Goal: Information Seeking & Learning: Check status

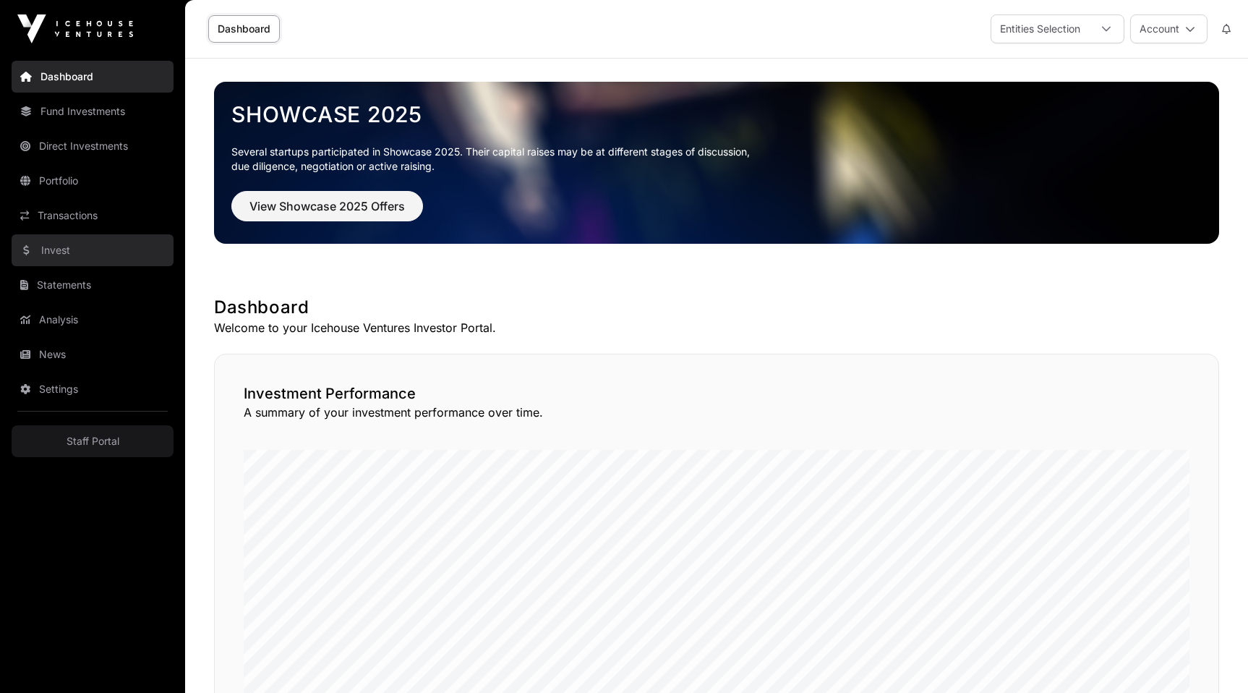
click at [94, 252] on link "Invest" at bounding box center [93, 250] width 162 height 32
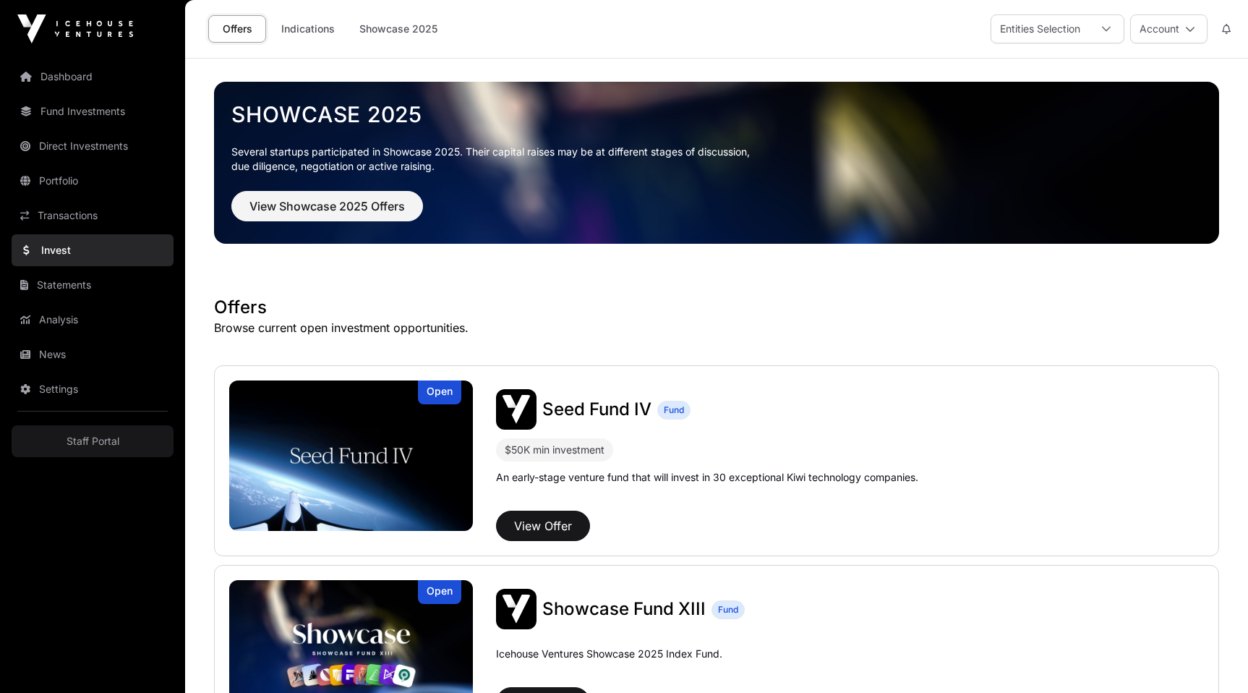
click at [73, 163] on nav "Dashboard Fund Investments Direct Investments Portfolio Transactions Invest Sta…" at bounding box center [92, 369] width 185 height 623
click at [74, 171] on link "Portfolio" at bounding box center [93, 181] width 162 height 32
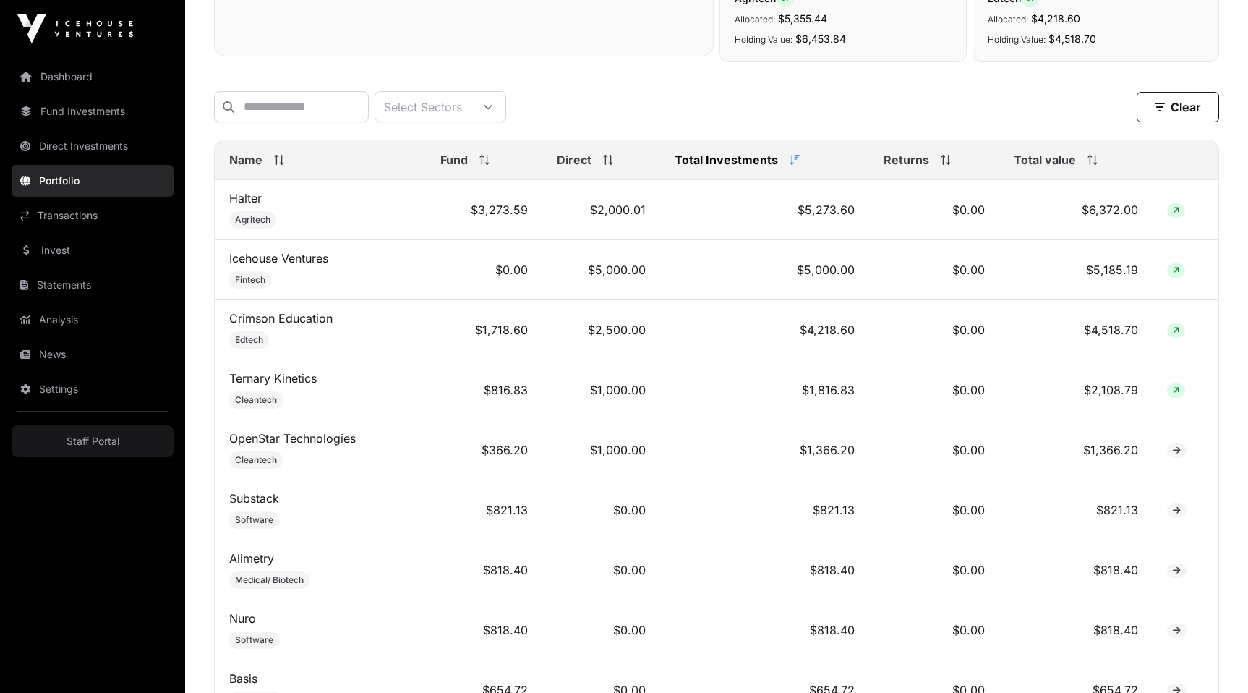
scroll to position [526, 0]
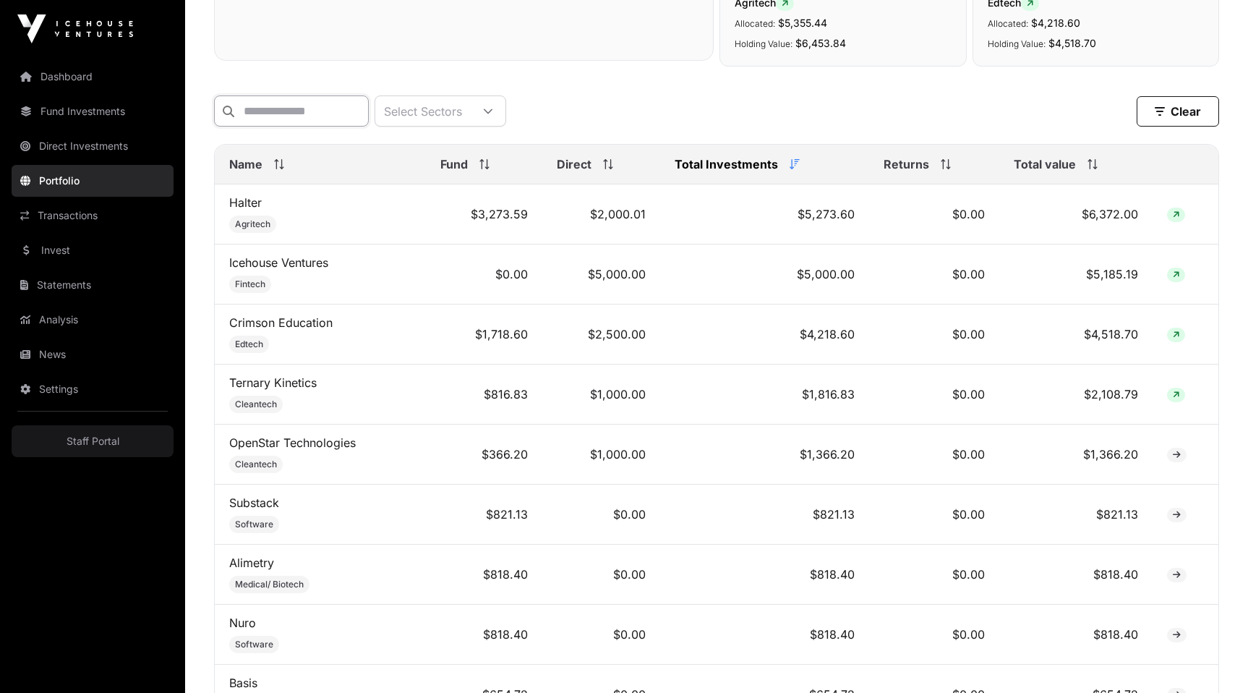
click at [271, 112] on input "text" at bounding box center [291, 110] width 155 height 31
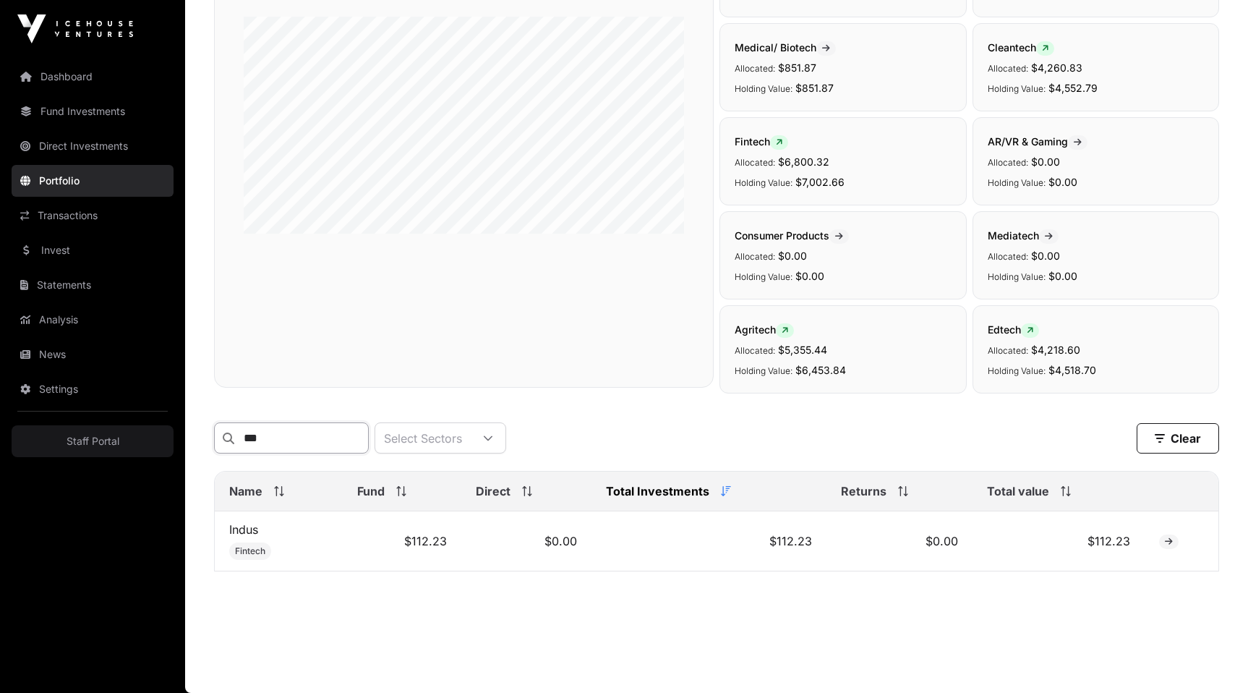
scroll to position [200, 0]
type input "***"
click at [419, 542] on td "$112.23" at bounding box center [402, 541] width 119 height 60
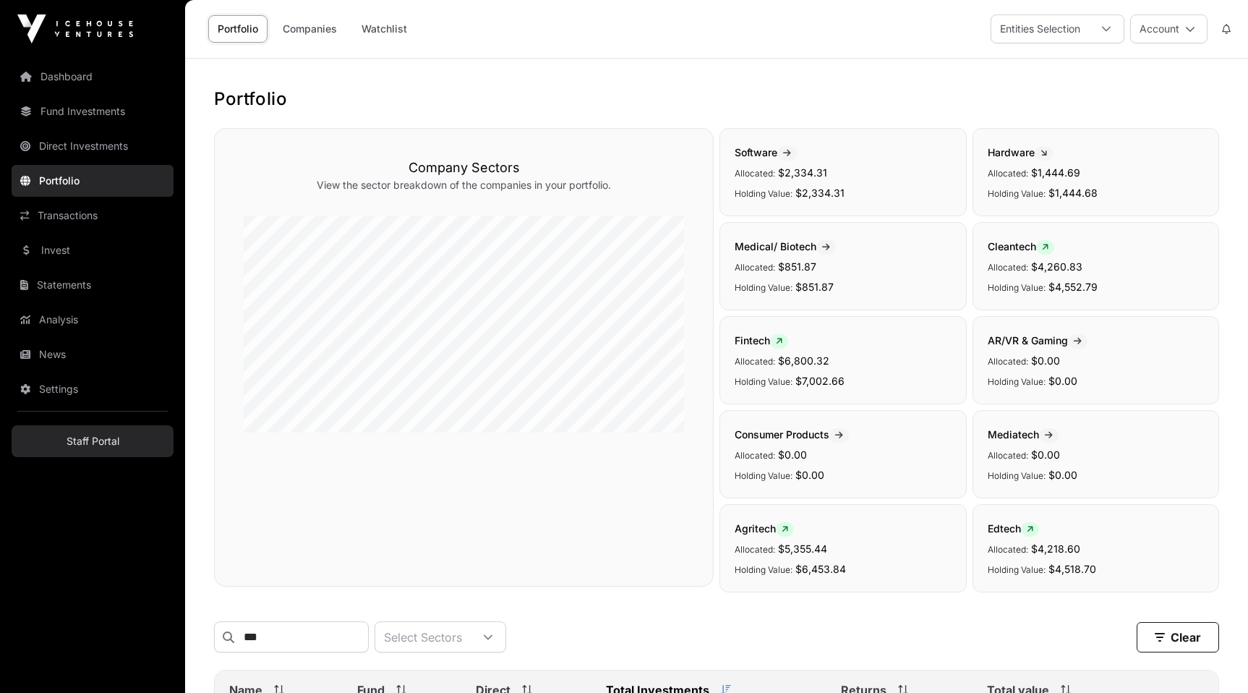
click at [93, 443] on link "Staff Portal" at bounding box center [93, 441] width 162 height 32
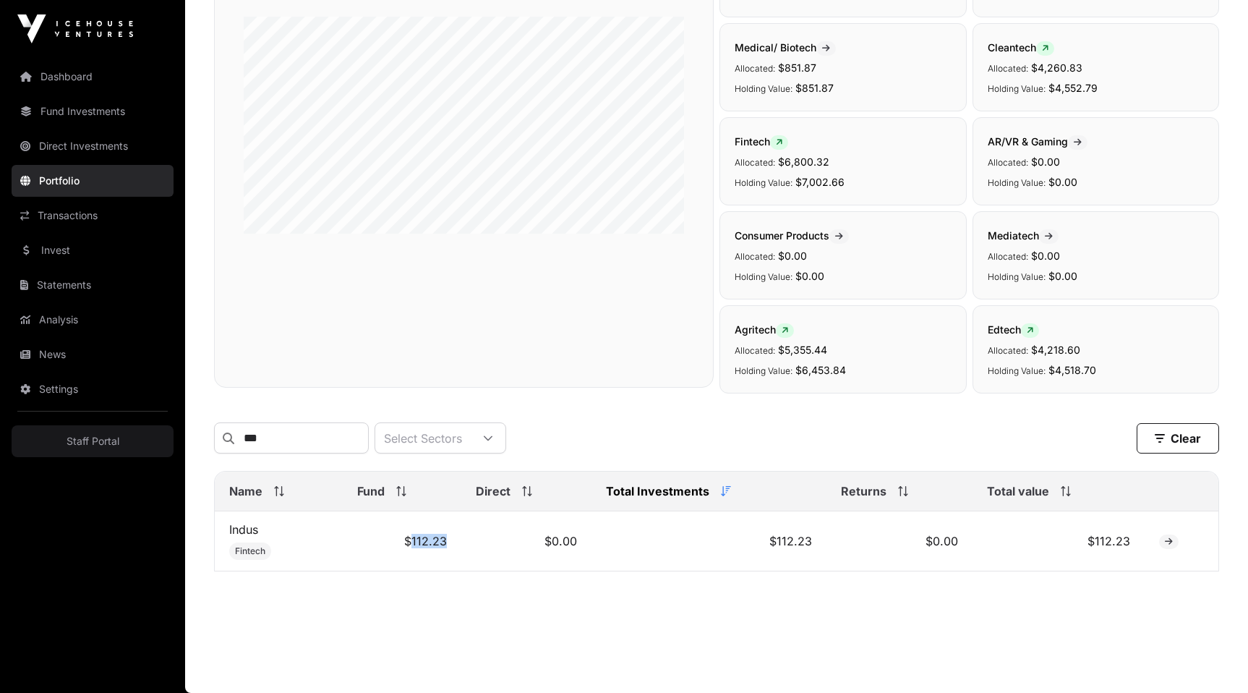
click at [86, 176] on link "Portfolio" at bounding box center [93, 181] width 162 height 32
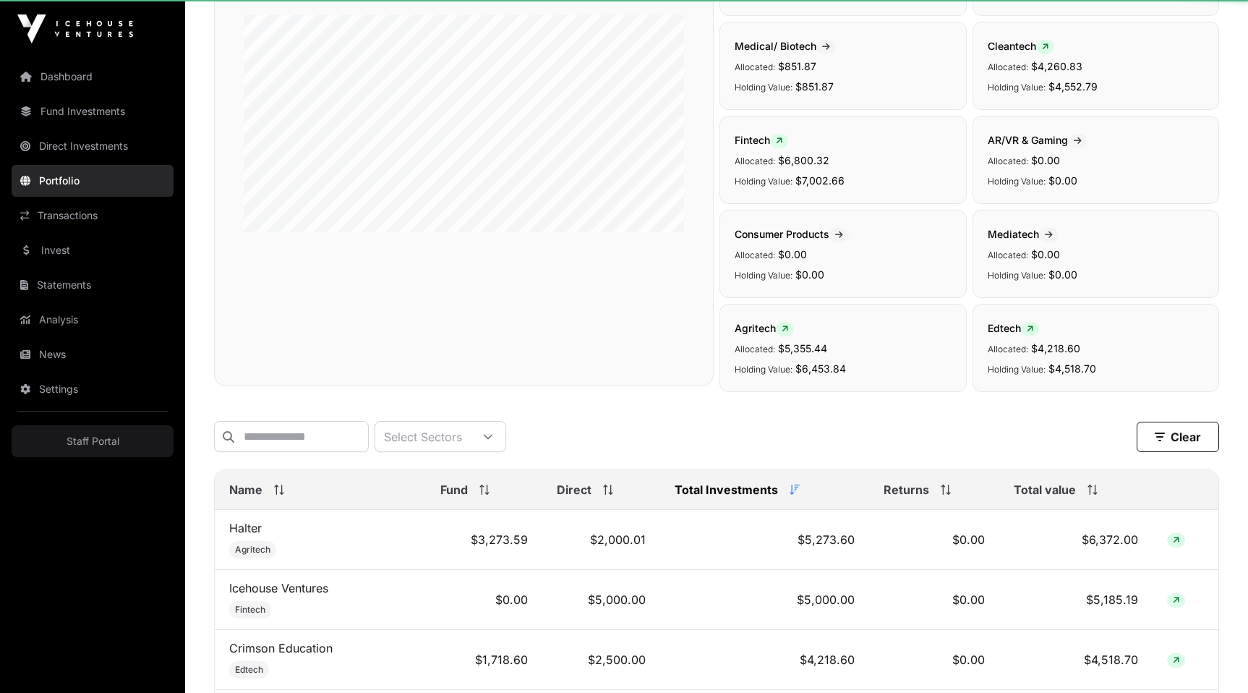
scroll to position [0, 0]
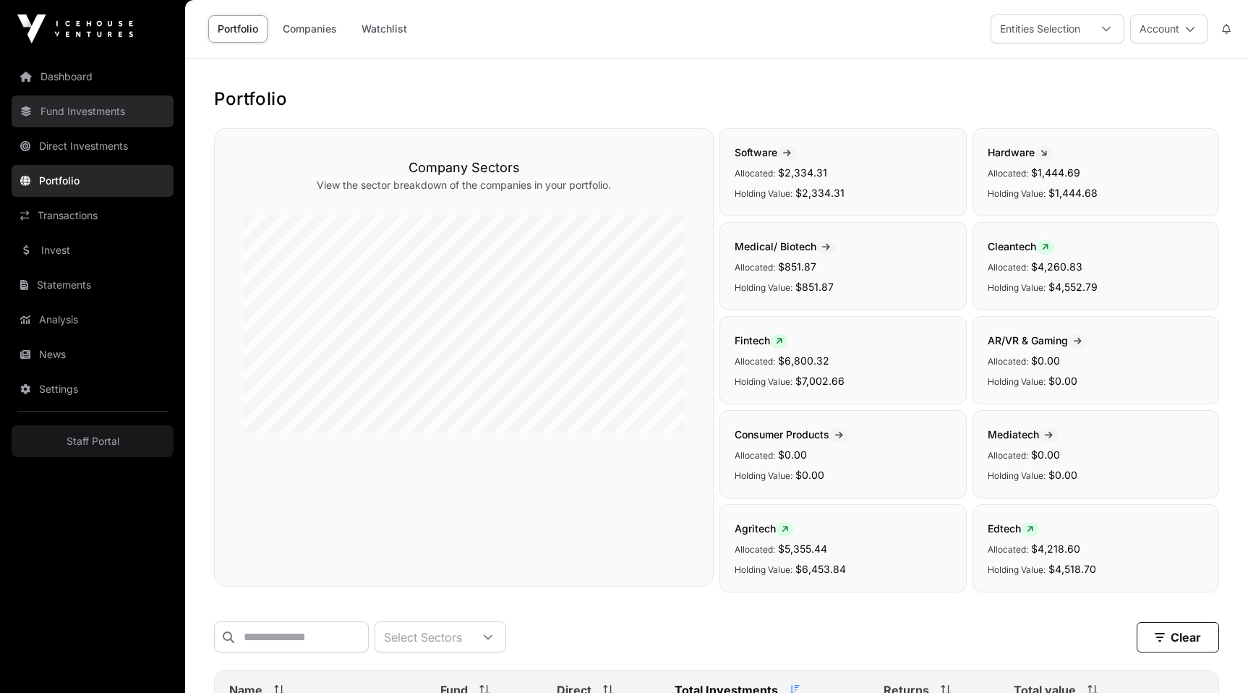
click at [77, 117] on link "Fund Investments" at bounding box center [93, 111] width 162 height 32
click at [78, 110] on link "Fund Investments" at bounding box center [93, 111] width 162 height 32
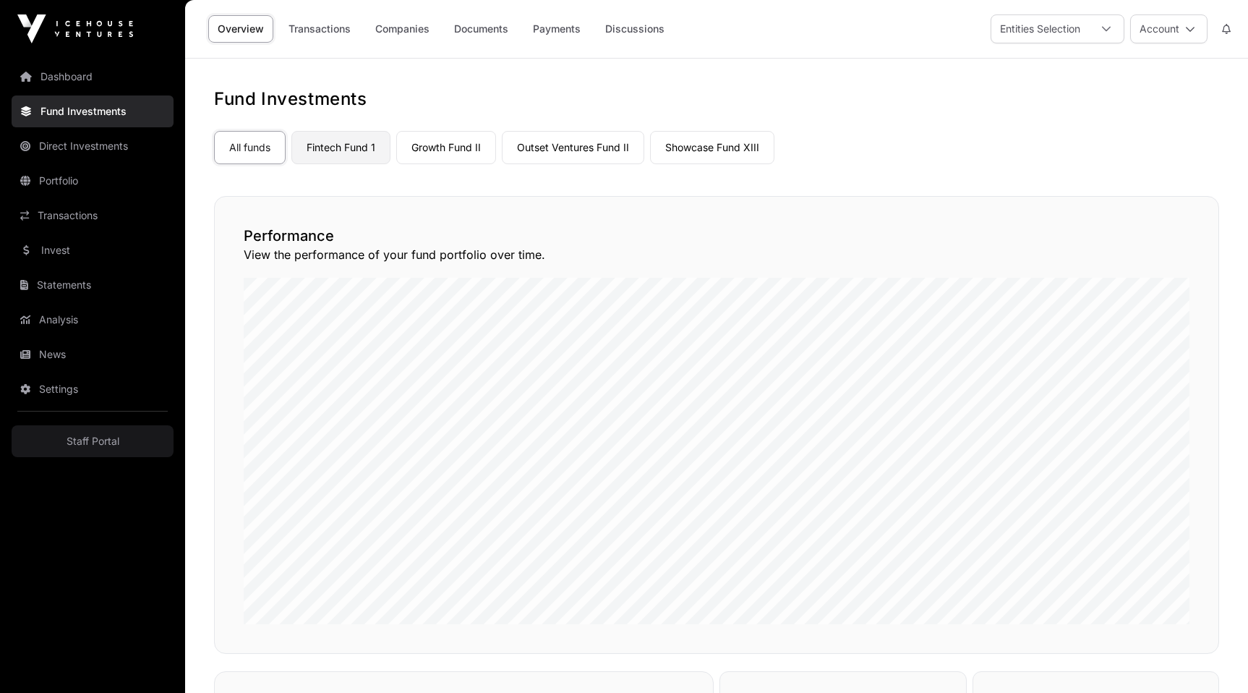
click at [327, 150] on link "Fintech Fund 1" at bounding box center [340, 147] width 99 height 33
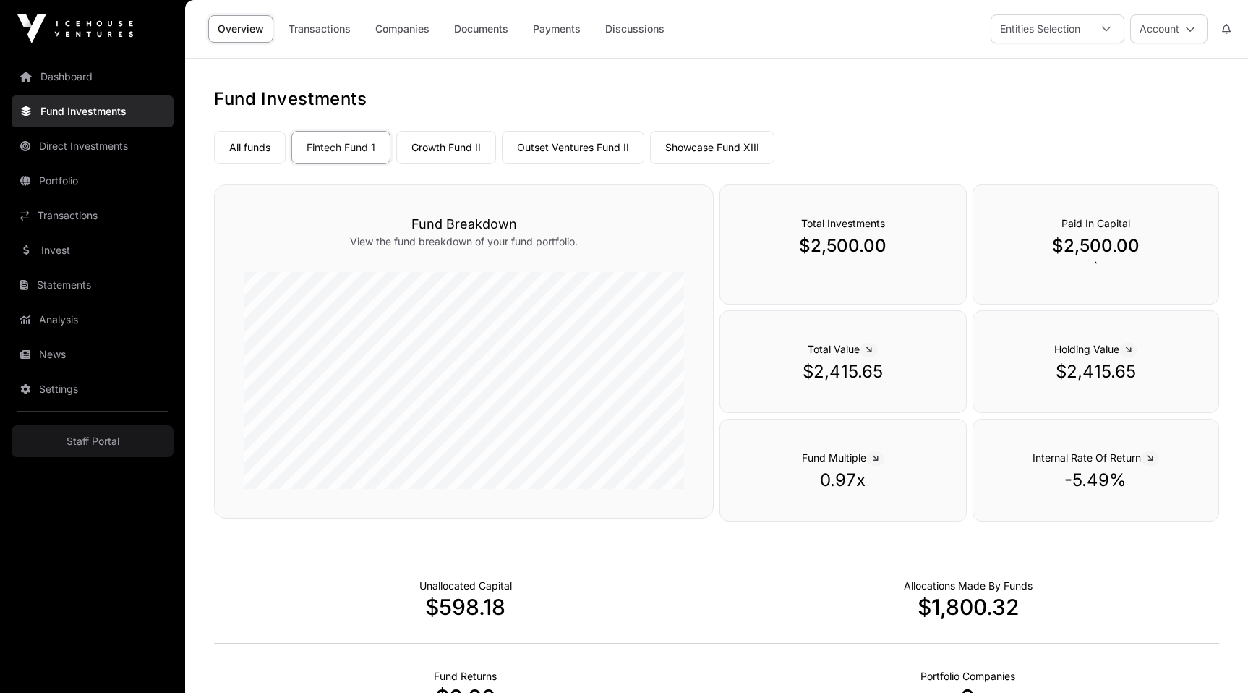
scroll to position [344, 0]
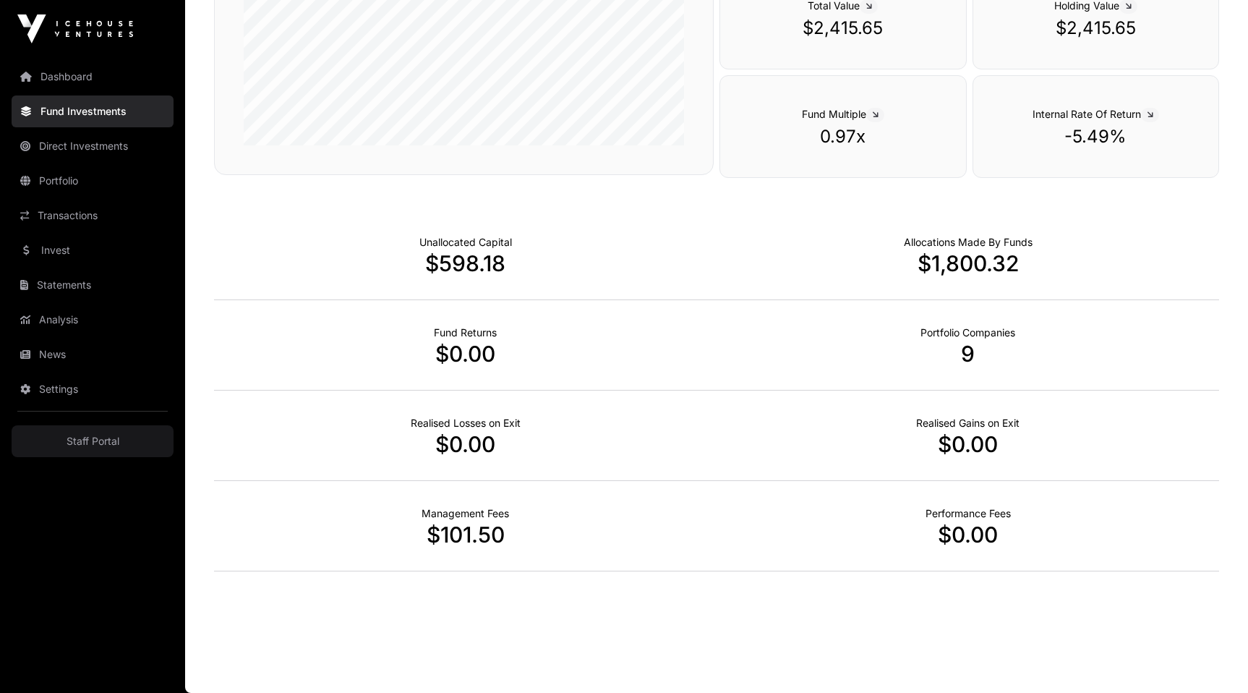
click at [1085, 132] on p "-5.49%" at bounding box center [1095, 136] width 187 height 23
click at [1083, 148] on div "Internal Rate Of Return -5.49%" at bounding box center [1096, 126] width 247 height 103
click at [1083, 140] on p "-5.49%" at bounding box center [1095, 136] width 187 height 23
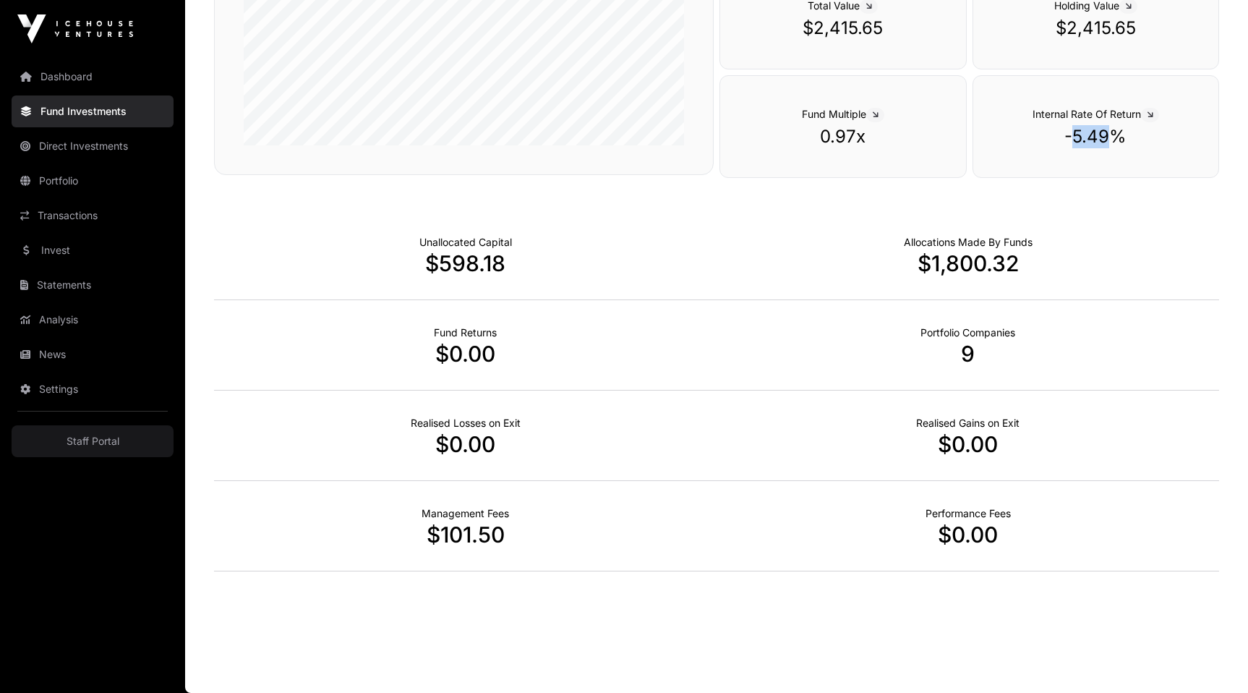
click at [1083, 140] on p "-5.49%" at bounding box center [1095, 136] width 187 height 23
click at [1071, 140] on p "-5.49%" at bounding box center [1095, 136] width 187 height 23
click at [846, 138] on p "0.97x" at bounding box center [842, 136] width 187 height 23
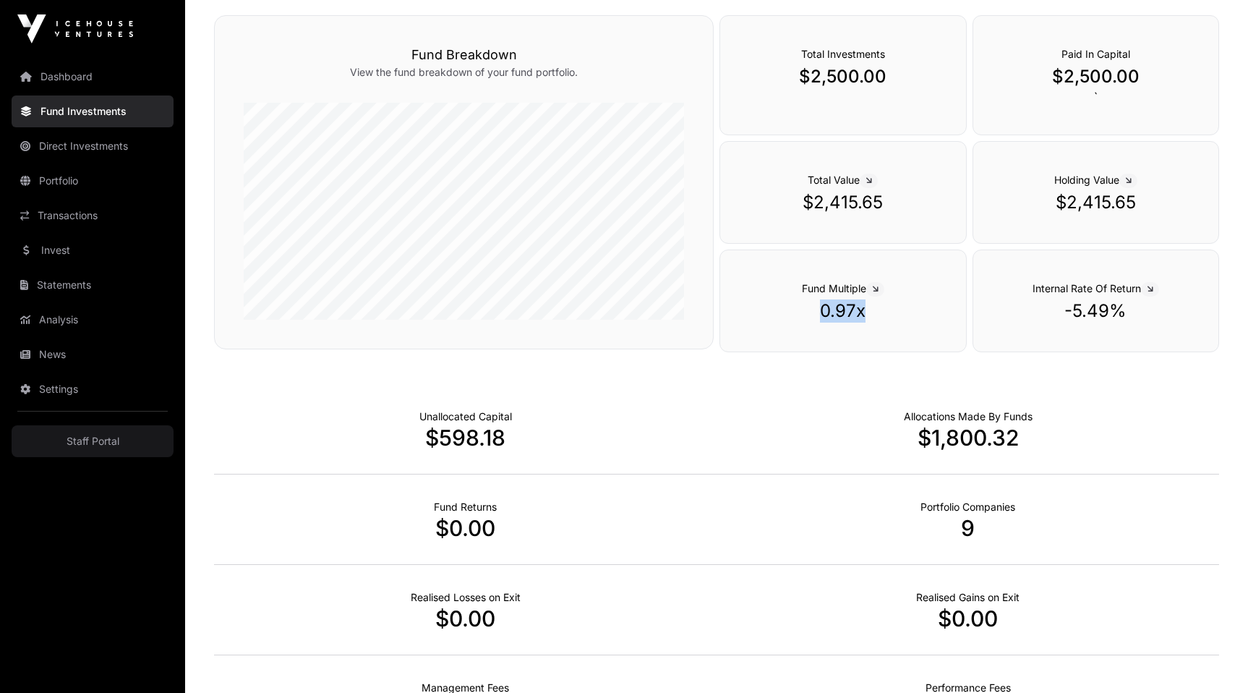
scroll to position [164, 0]
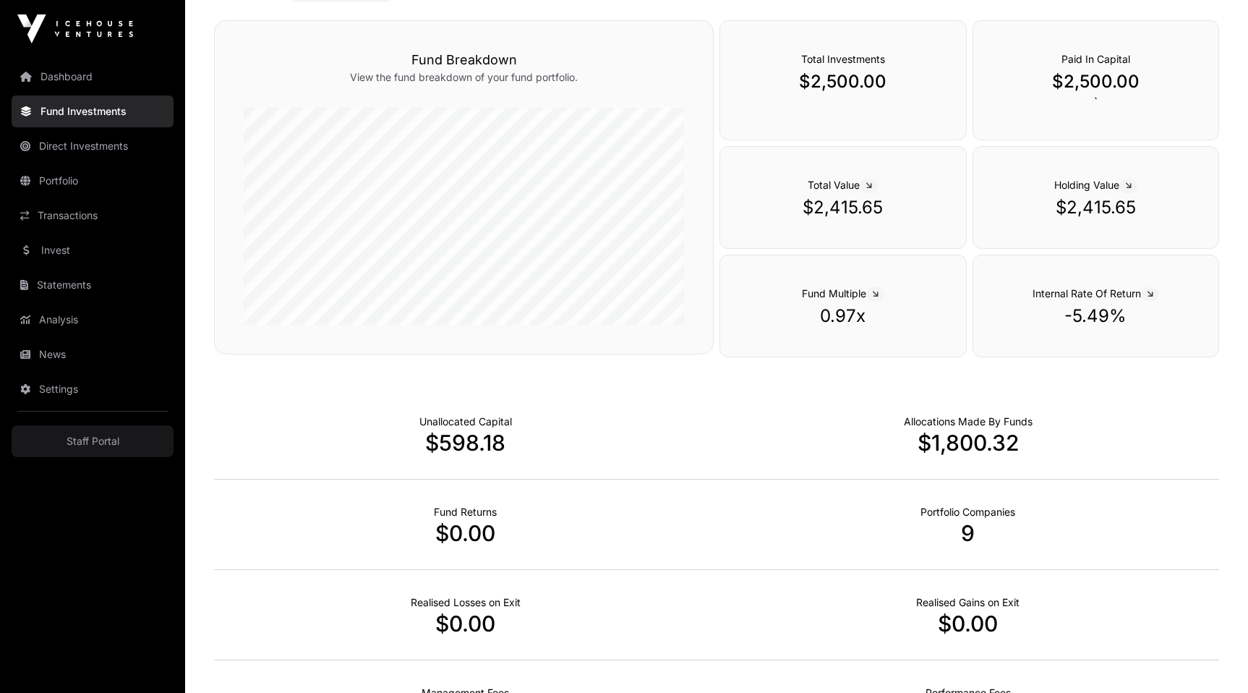
click at [1087, 81] on p "$2,500.00" at bounding box center [1095, 81] width 187 height 23
click at [833, 208] on p "$2,415.65" at bounding box center [842, 207] width 187 height 23
click at [851, 247] on div "Total Value $2,415.65" at bounding box center [843, 197] width 247 height 103
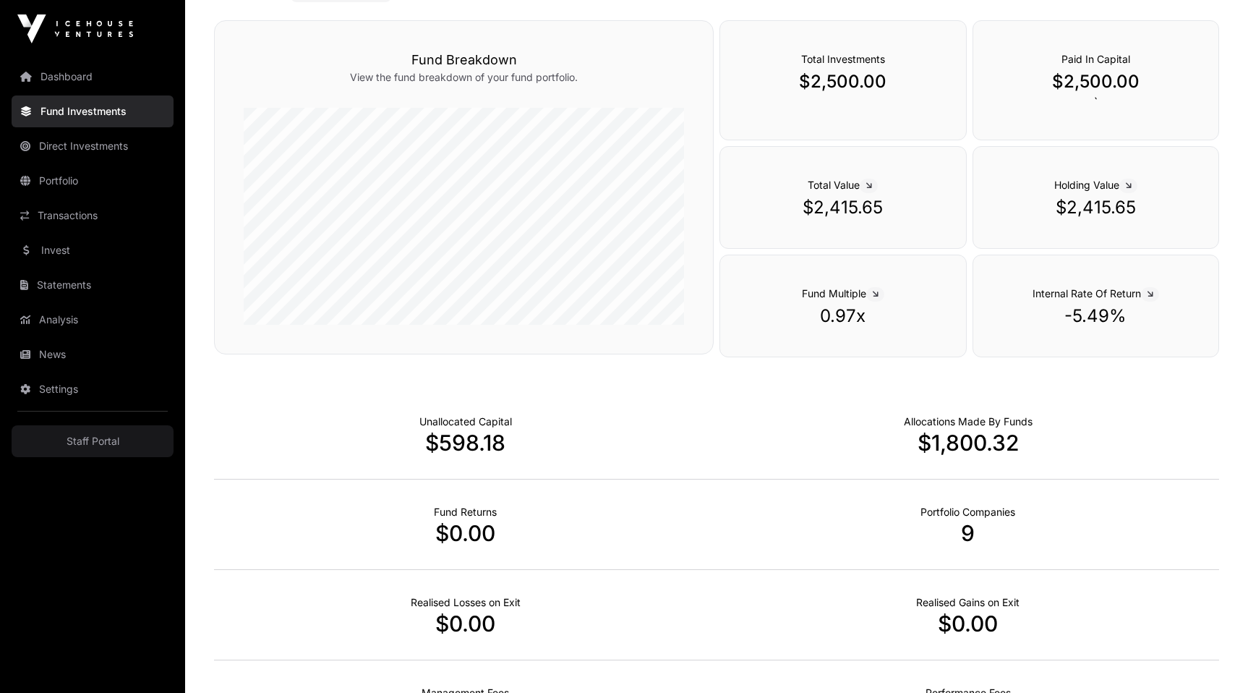
scroll to position [0, 0]
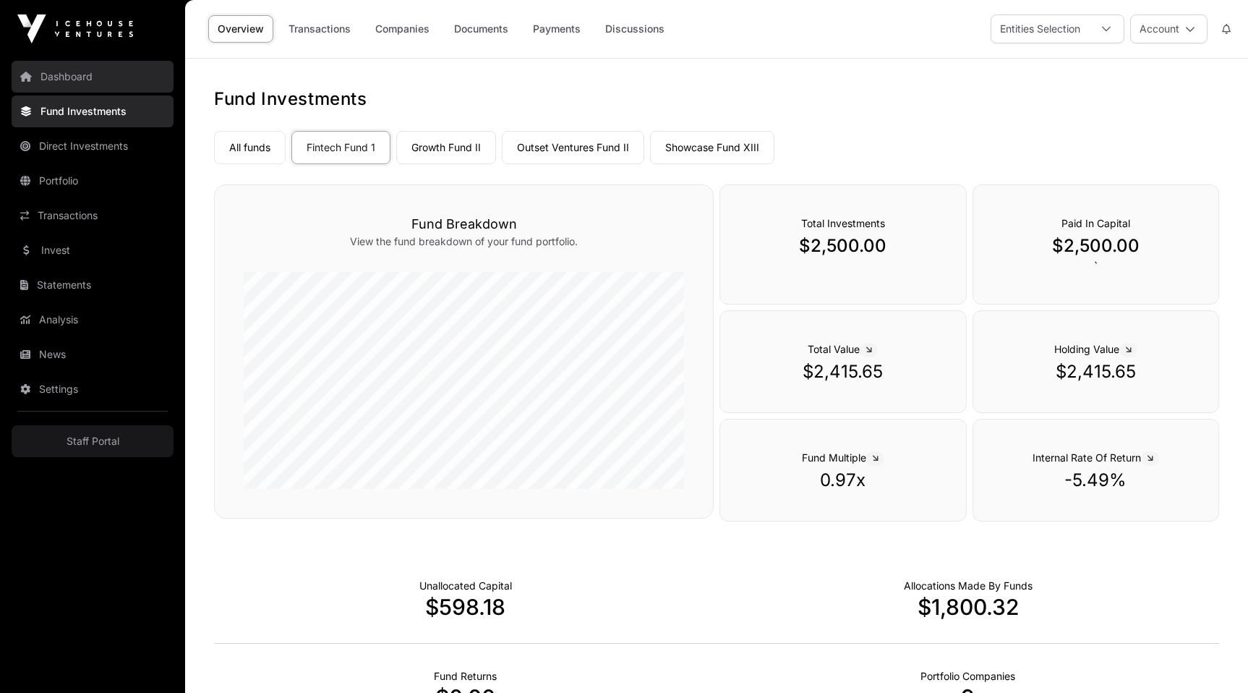
click at [45, 68] on link "Dashboard" at bounding box center [93, 77] width 162 height 32
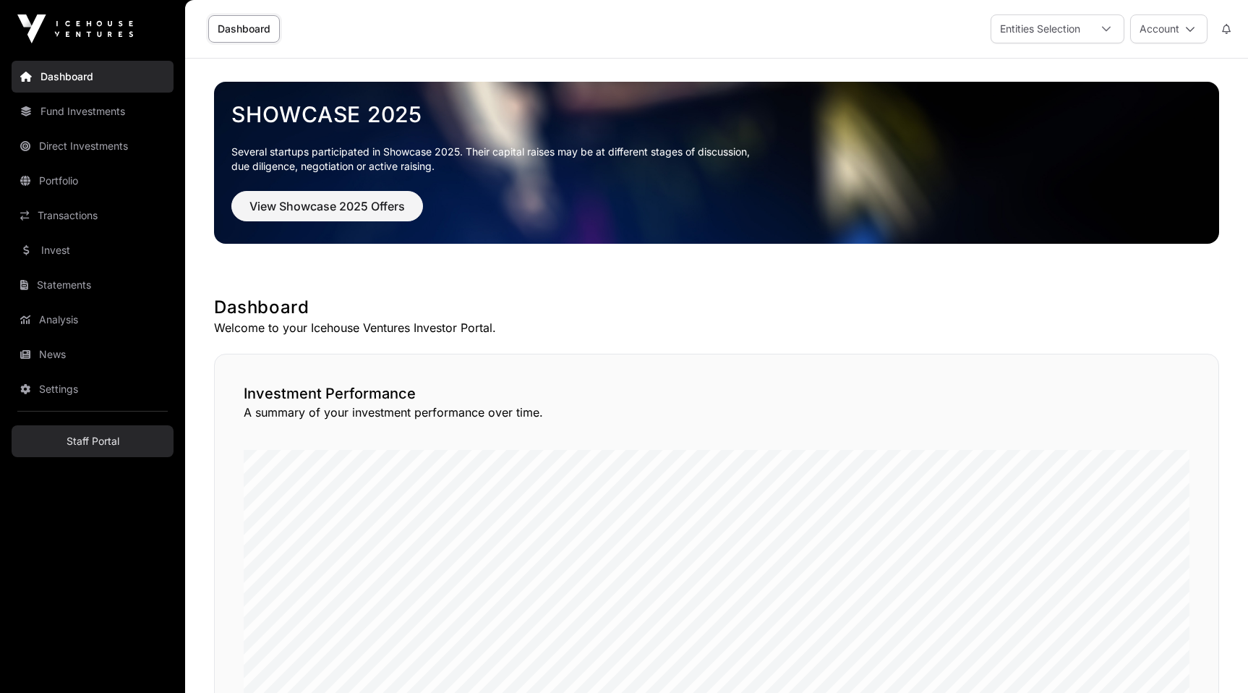
click at [117, 446] on link "Staff Portal" at bounding box center [93, 441] width 162 height 32
